Goal: Information Seeking & Learning: Learn about a topic

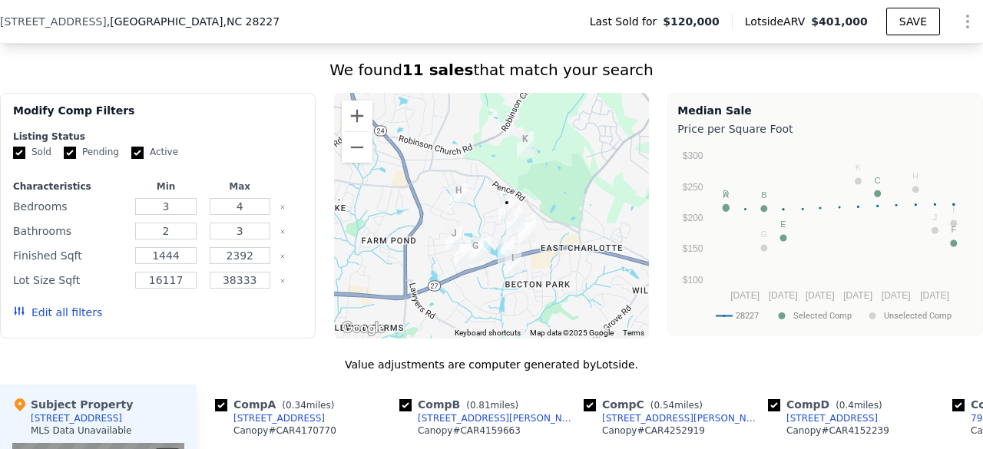
scroll to position [1235, 0]
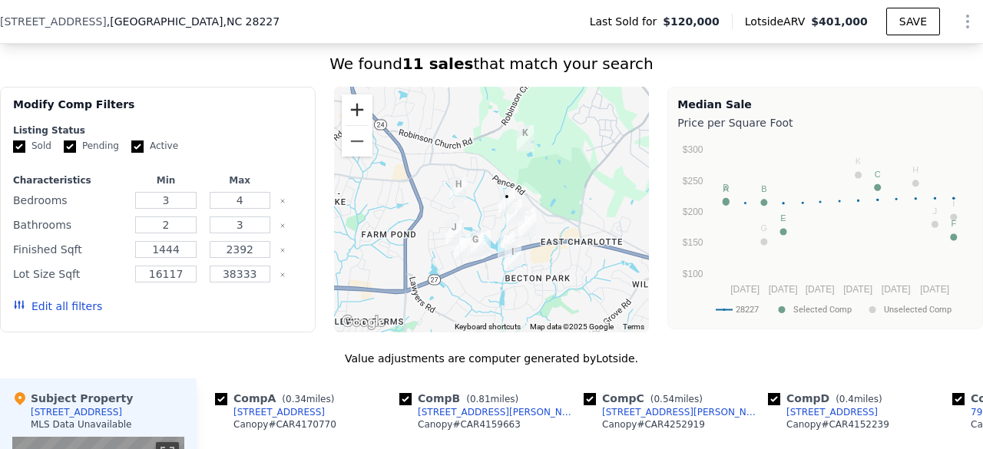
click at [353, 116] on button "Zoom in" at bounding box center [357, 109] width 31 height 31
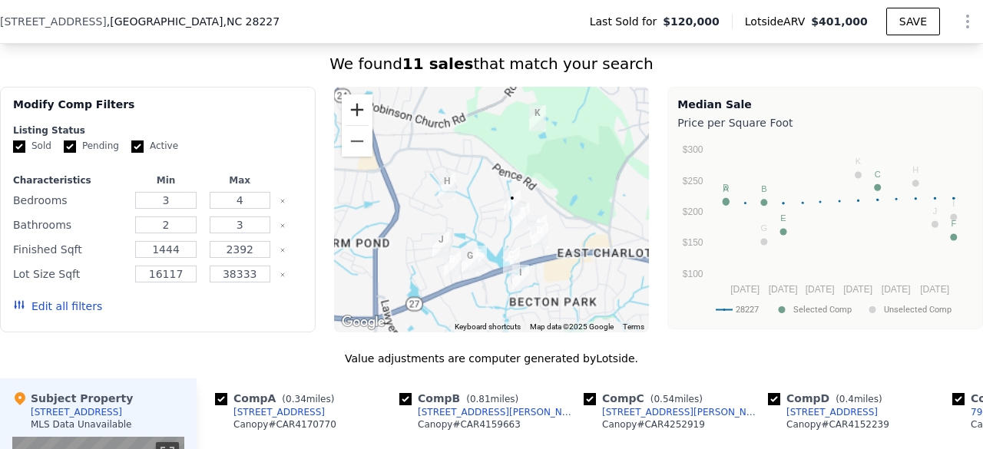
click at [353, 116] on button "Zoom in" at bounding box center [357, 109] width 31 height 31
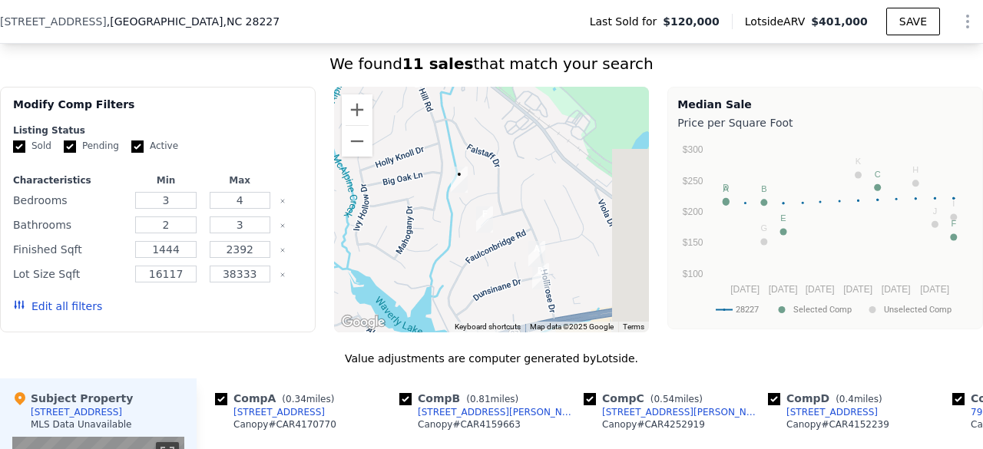
drag, startPoint x: 448, startPoint y: 253, endPoint x: 340, endPoint y: 218, distance: 113.0
click at [340, 218] on div at bounding box center [492, 210] width 316 height 246
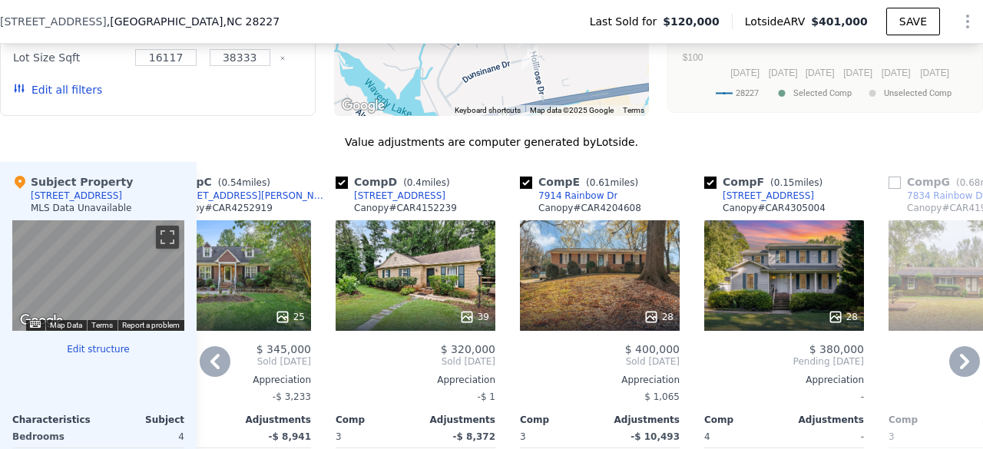
scroll to position [1452, 0]
click at [767, 322] on div "28" at bounding box center [784, 317] width 147 height 15
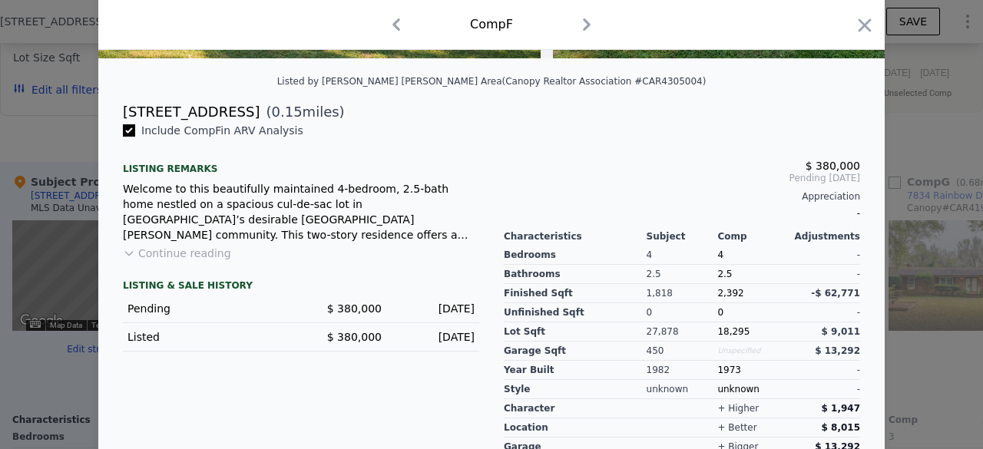
scroll to position [337, 0]
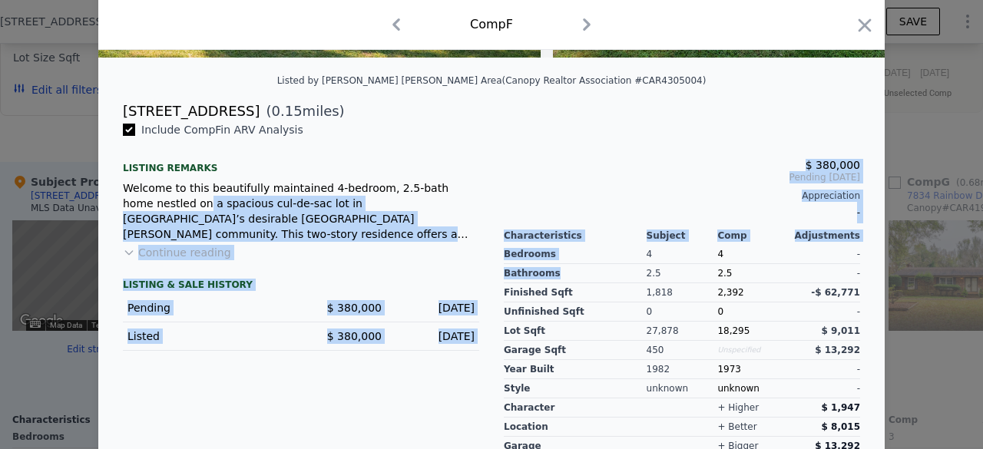
drag, startPoint x: 584, startPoint y: 287, endPoint x: 443, endPoint y: 181, distance: 176.1
click at [443, 181] on div "Include Comp F in ARV Analysis Listing remarks Welcome to this beautifully main…" at bounding box center [491, 315] width 787 height 386
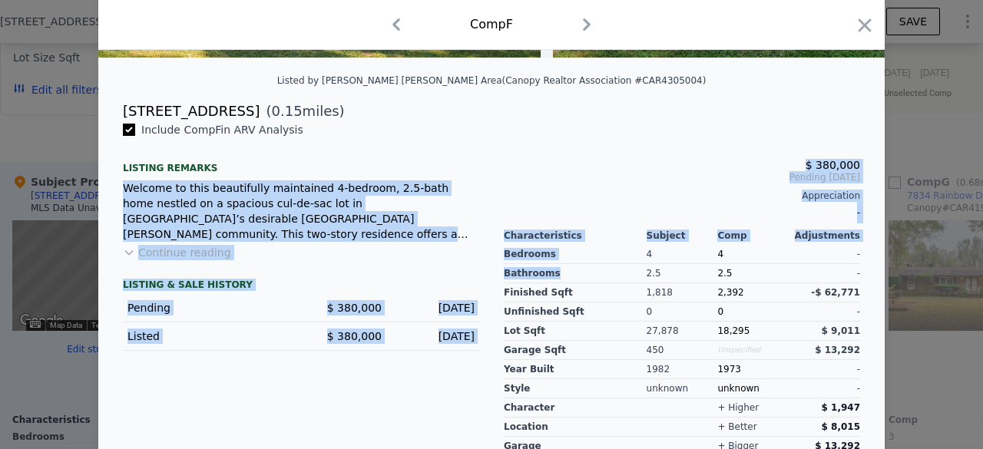
click at [459, 157] on div "Include Comp F in ARV Analysis Listing remarks Welcome to this beautifully main…" at bounding box center [301, 309] width 381 height 374
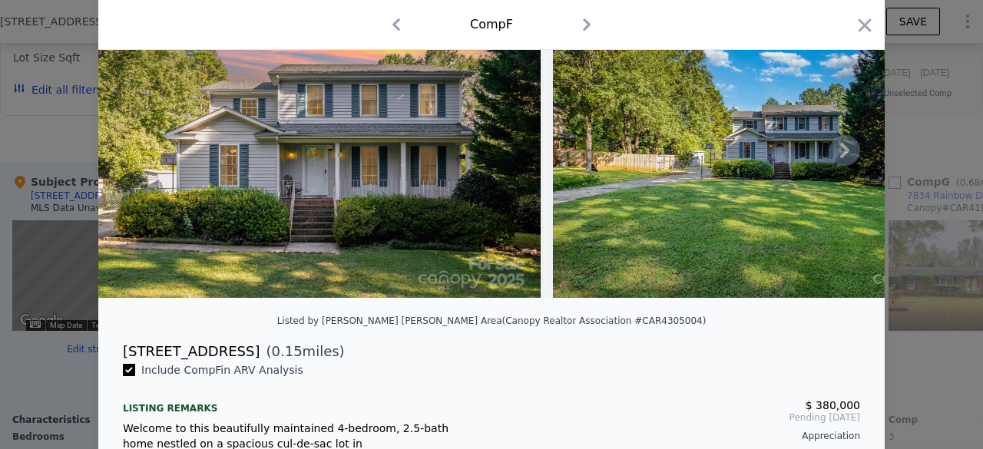
scroll to position [20, 0]
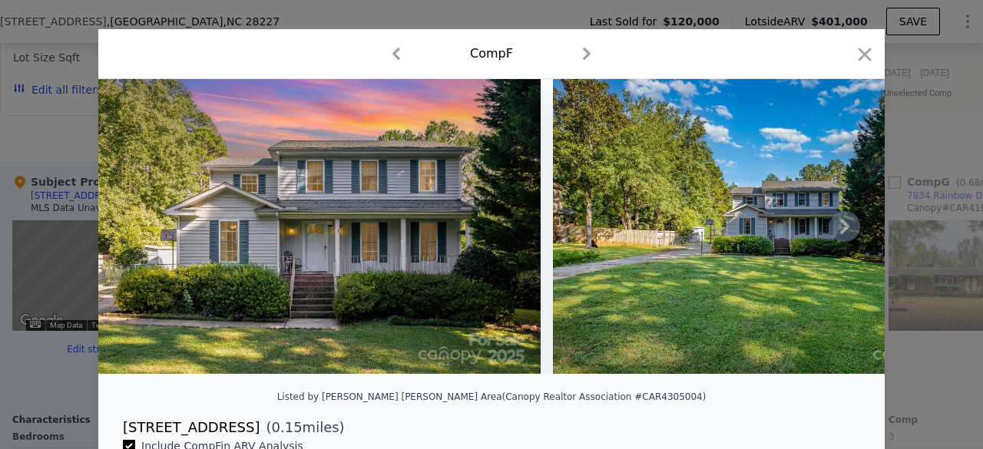
click at [416, 220] on img at bounding box center [319, 226] width 443 height 295
click at [61, 270] on div at bounding box center [491, 224] width 983 height 449
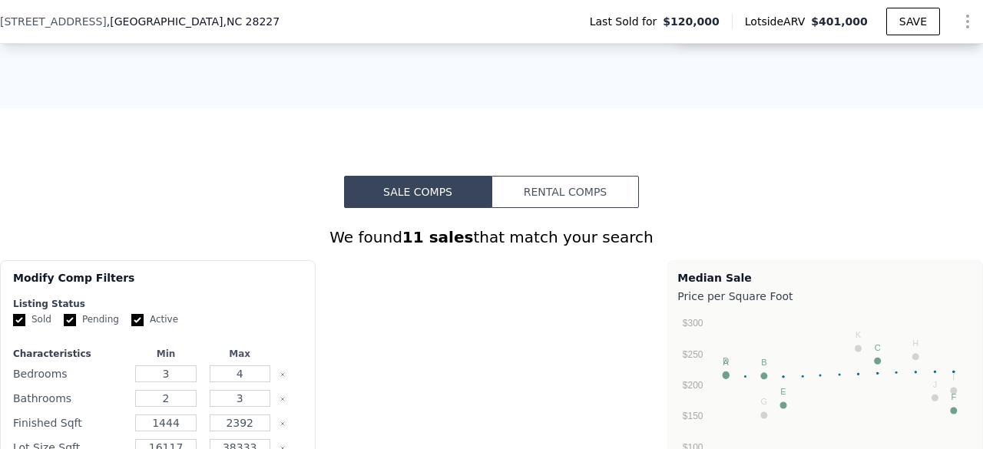
scroll to position [814, 0]
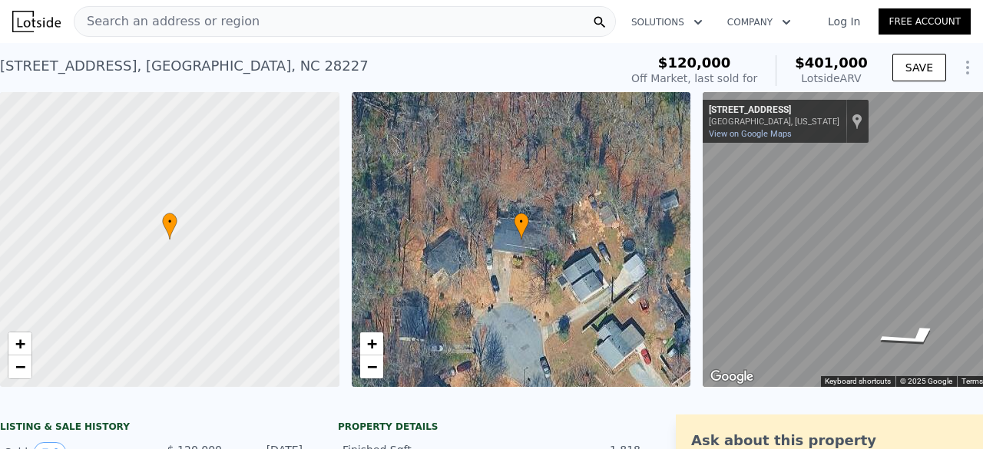
click at [205, 12] on span "Search an address or region" at bounding box center [167, 21] width 185 height 18
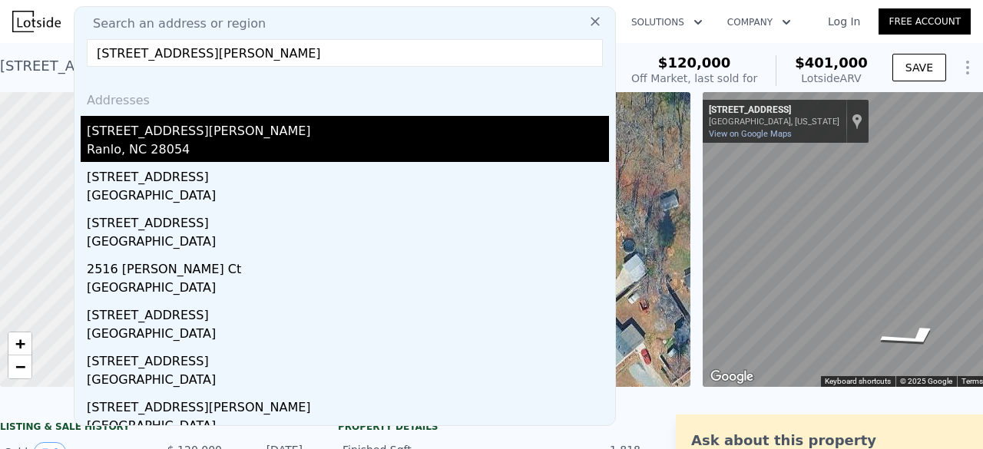
type input "[STREET_ADDRESS][PERSON_NAME]"
click at [230, 136] on div "[STREET_ADDRESS][PERSON_NAME]" at bounding box center [348, 128] width 522 height 25
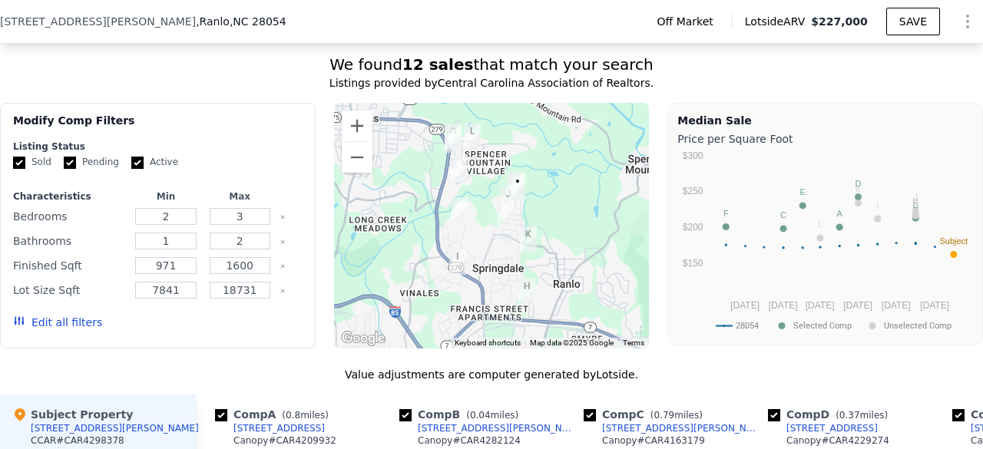
scroll to position [1188, 0]
click at [353, 134] on button "Zoom in" at bounding box center [357, 126] width 31 height 31
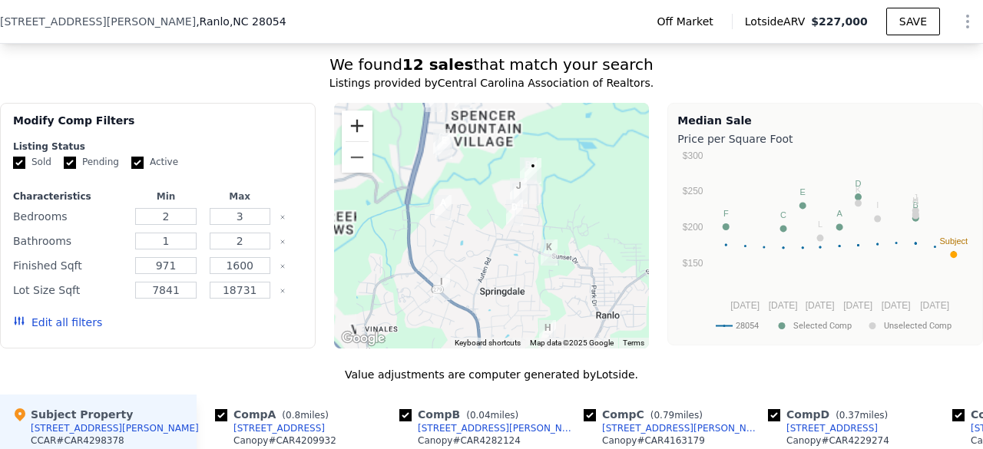
click at [353, 134] on button "Zoom in" at bounding box center [357, 126] width 31 height 31
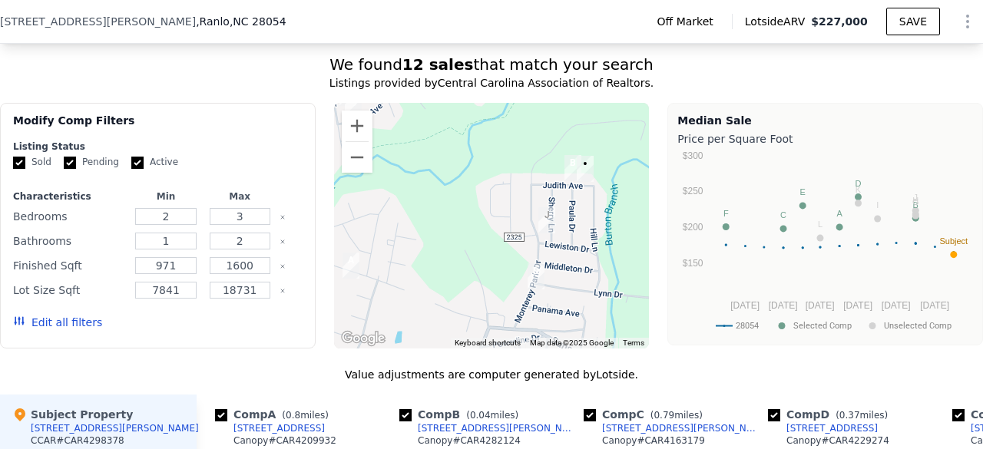
drag, startPoint x: 458, startPoint y: 227, endPoint x: 441, endPoint y: 301, distance: 76.4
click at [441, 301] on div at bounding box center [492, 226] width 316 height 246
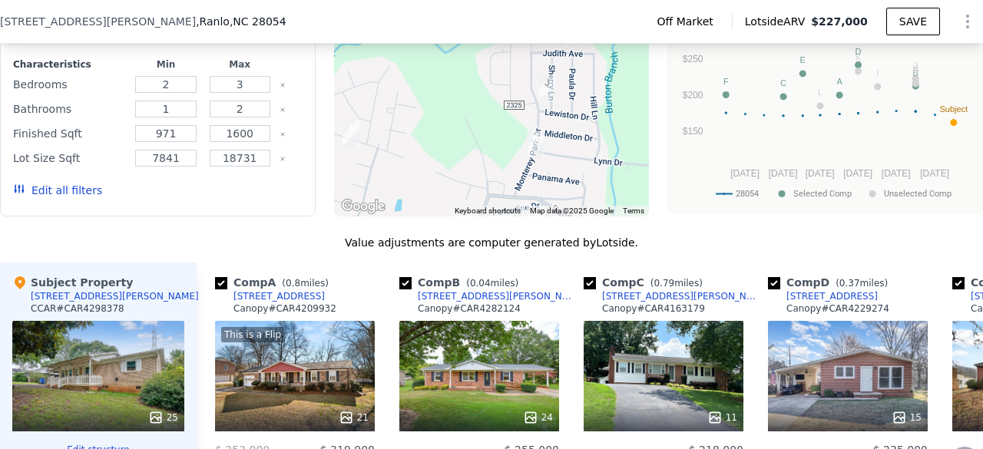
scroll to position [1262, 0]
